Goal: Task Accomplishment & Management: Manage account settings

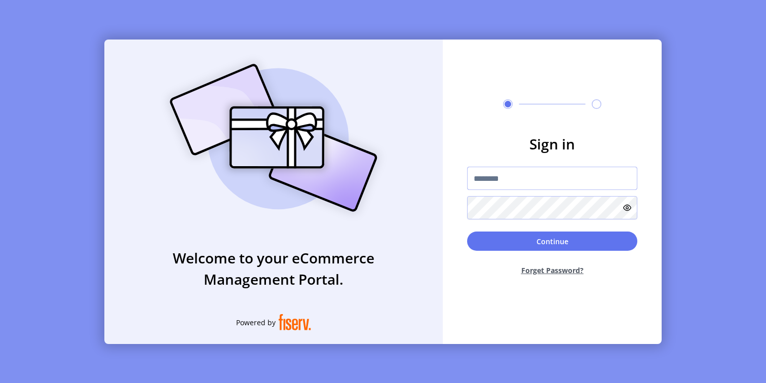
click at [516, 184] on input "text" at bounding box center [552, 178] width 170 height 23
type input "**********"
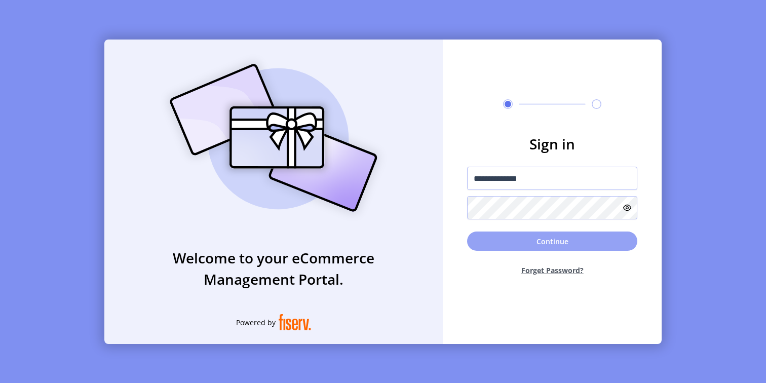
click at [493, 240] on button "Continue" at bounding box center [552, 240] width 170 height 19
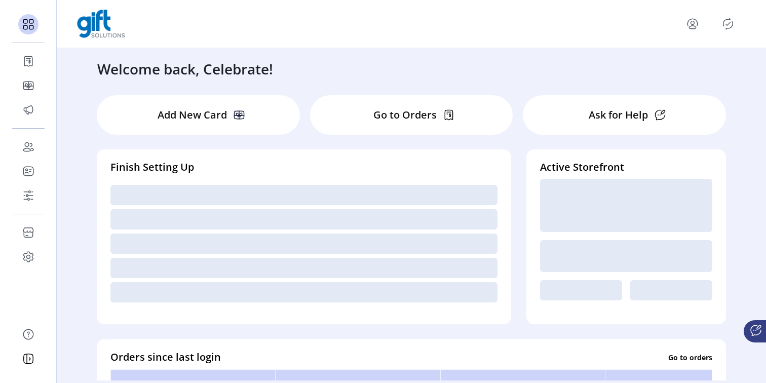
click at [391, 120] on p "Go to Orders" at bounding box center [404, 114] width 63 height 15
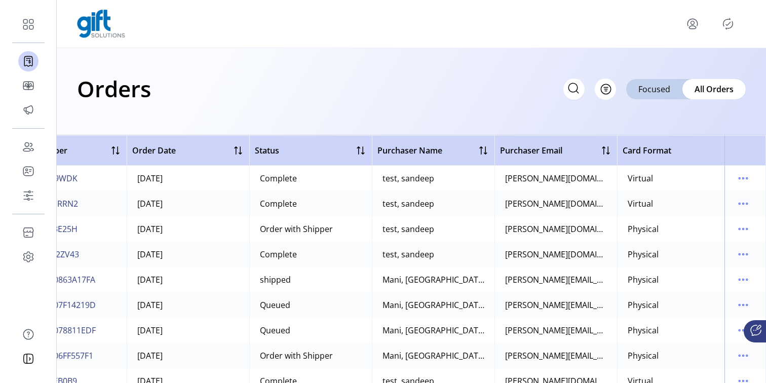
scroll to position [0, 195]
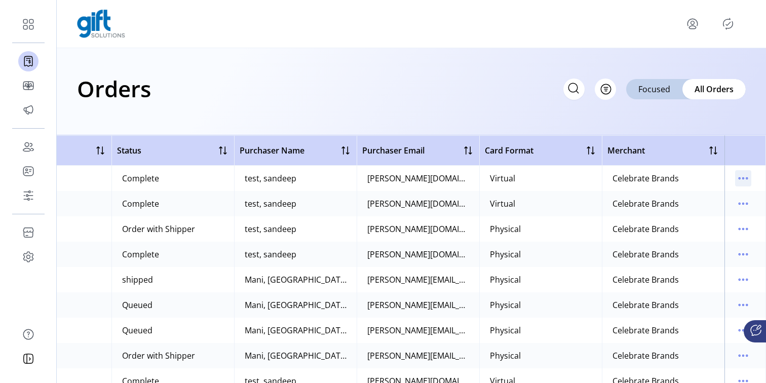
click at [740, 176] on icon "menu" at bounding box center [743, 178] width 16 height 16
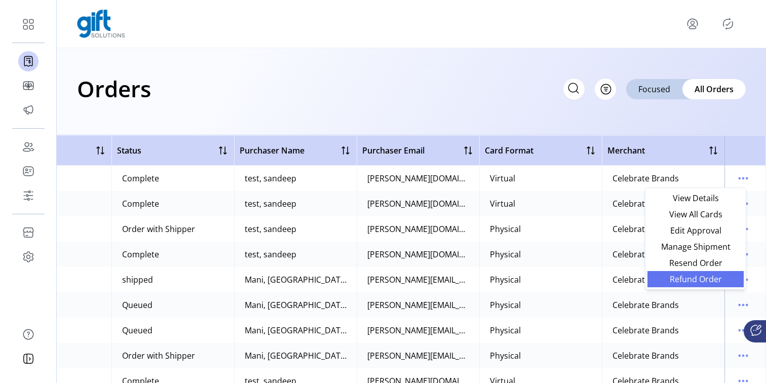
click at [693, 277] on span "Refund Order" at bounding box center [695, 279] width 84 height 8
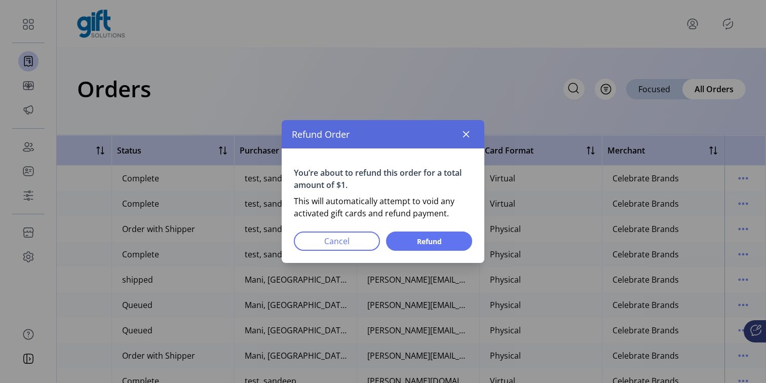
drag, startPoint x: 348, startPoint y: 187, endPoint x: 294, endPoint y: 173, distance: 56.1
click at [294, 173] on p "You’re about to refund this order for a total amount of $1." at bounding box center [383, 179] width 178 height 24
click at [398, 184] on p "You’re about to refund this order for a total amount of $1." at bounding box center [383, 179] width 178 height 24
click at [466, 135] on icon "button" at bounding box center [466, 134] width 8 height 8
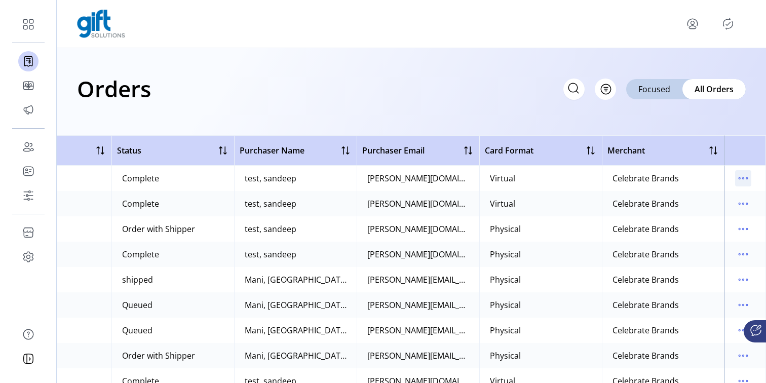
click at [738, 176] on icon "menu" at bounding box center [743, 178] width 16 height 16
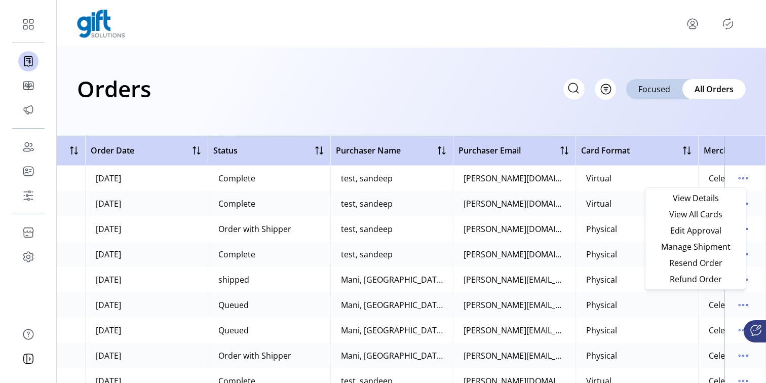
scroll to position [0, 0]
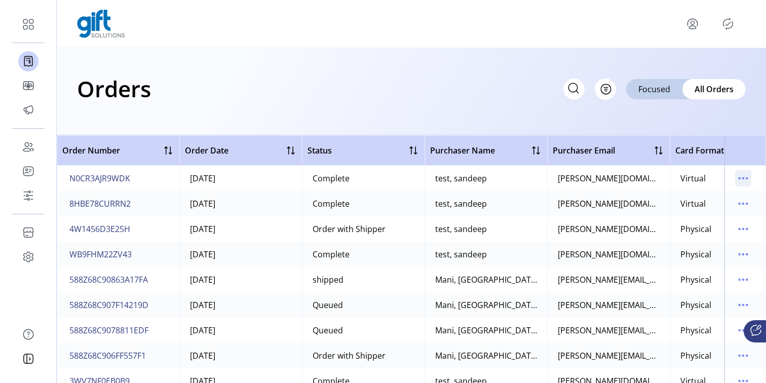
click at [739, 180] on icon "menu" at bounding box center [743, 178] width 16 height 16
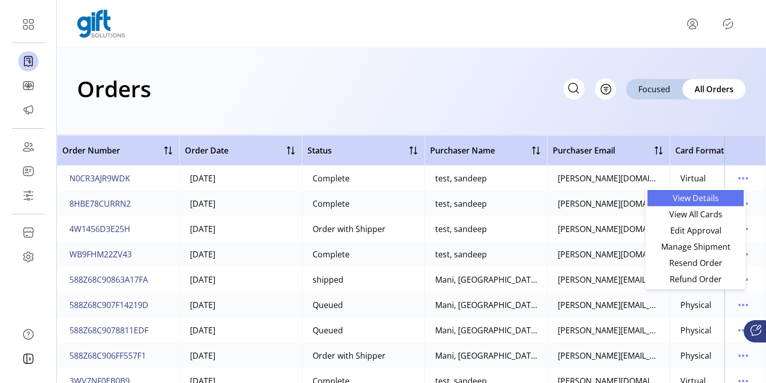
click at [712, 201] on span "View Details" at bounding box center [695, 198] width 84 height 8
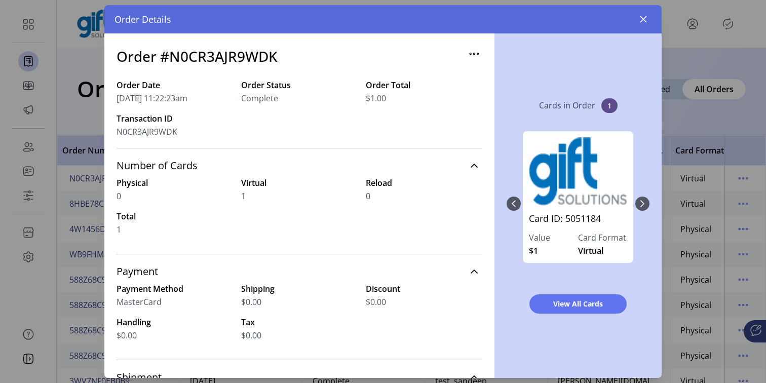
click at [642, 202] on div "Card ID: 5051184 Value $1 Card Format Virtual" at bounding box center [577, 203] width 143 height 165
click at [642, 21] on icon "button" at bounding box center [643, 19] width 8 height 8
